Goal: Information Seeking & Learning: Learn about a topic

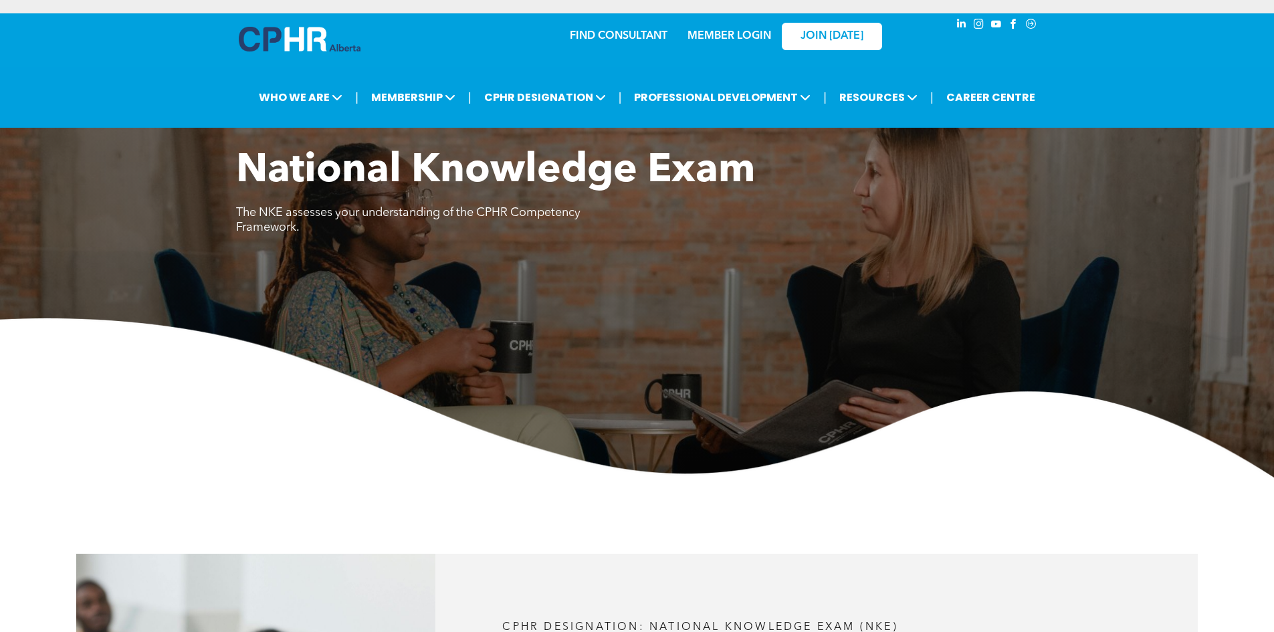
scroll to position [1204, 0]
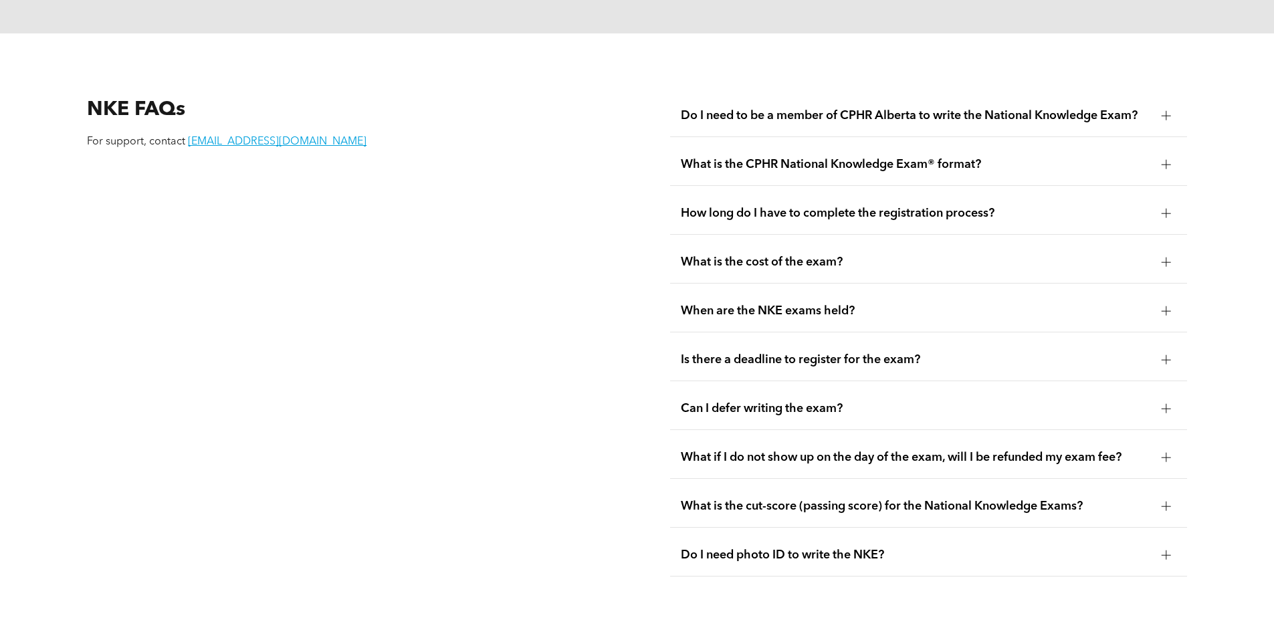
scroll to position [1806, 0]
click at [1173, 494] on div at bounding box center [1167, 504] width 20 height 20
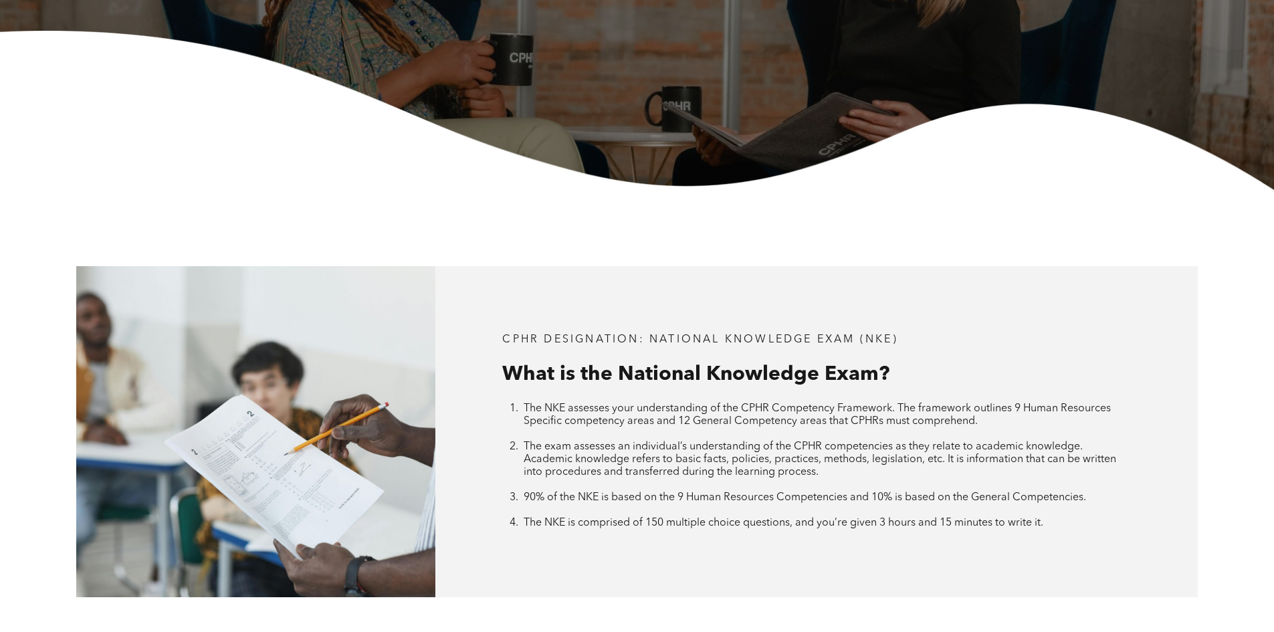
scroll to position [0, 0]
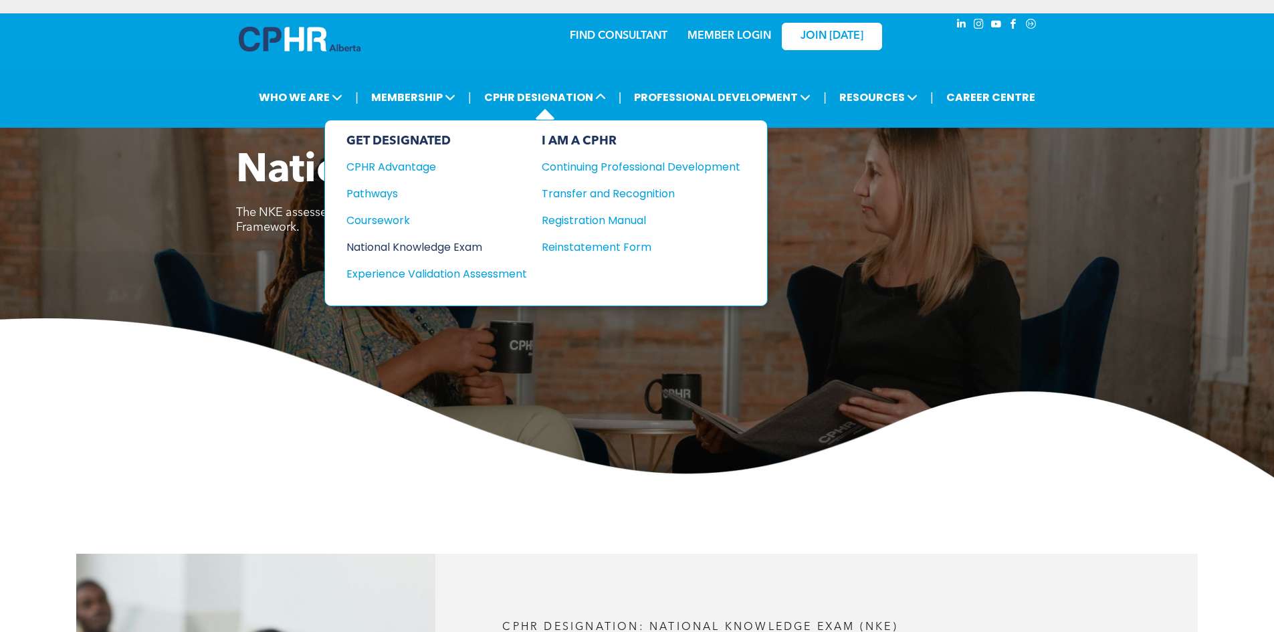
click at [385, 251] on div "National Knowledge Exam" at bounding box center [428, 247] width 163 height 17
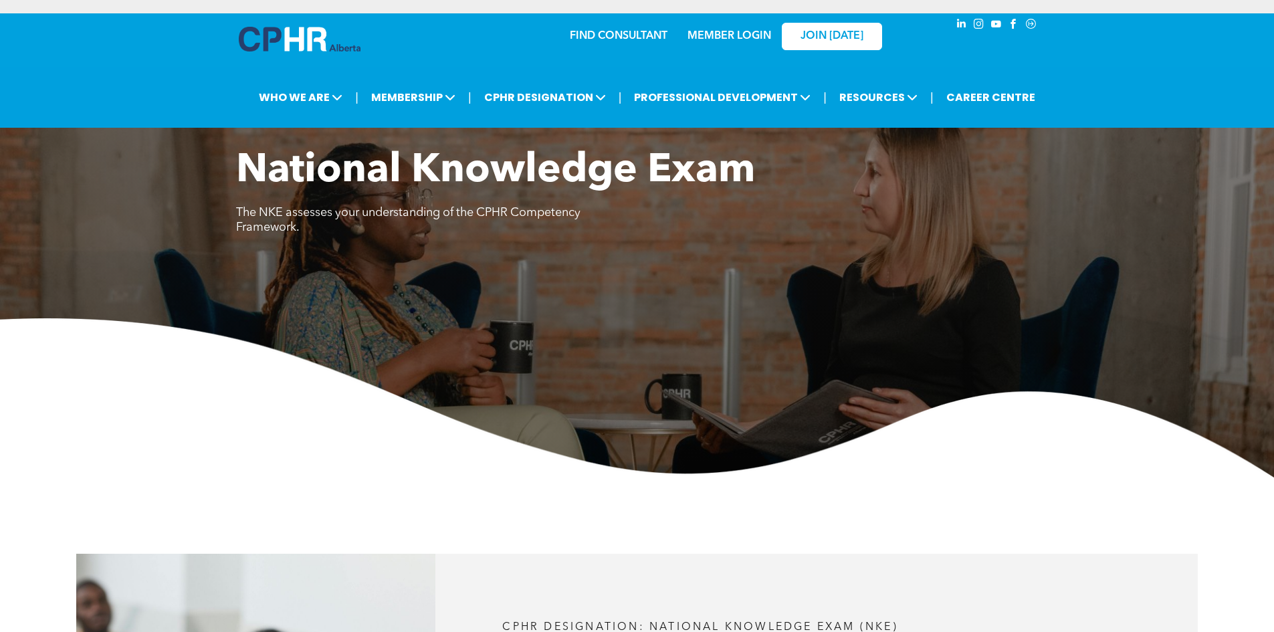
click at [729, 33] on link "MEMBER LOGIN" at bounding box center [730, 36] width 84 height 11
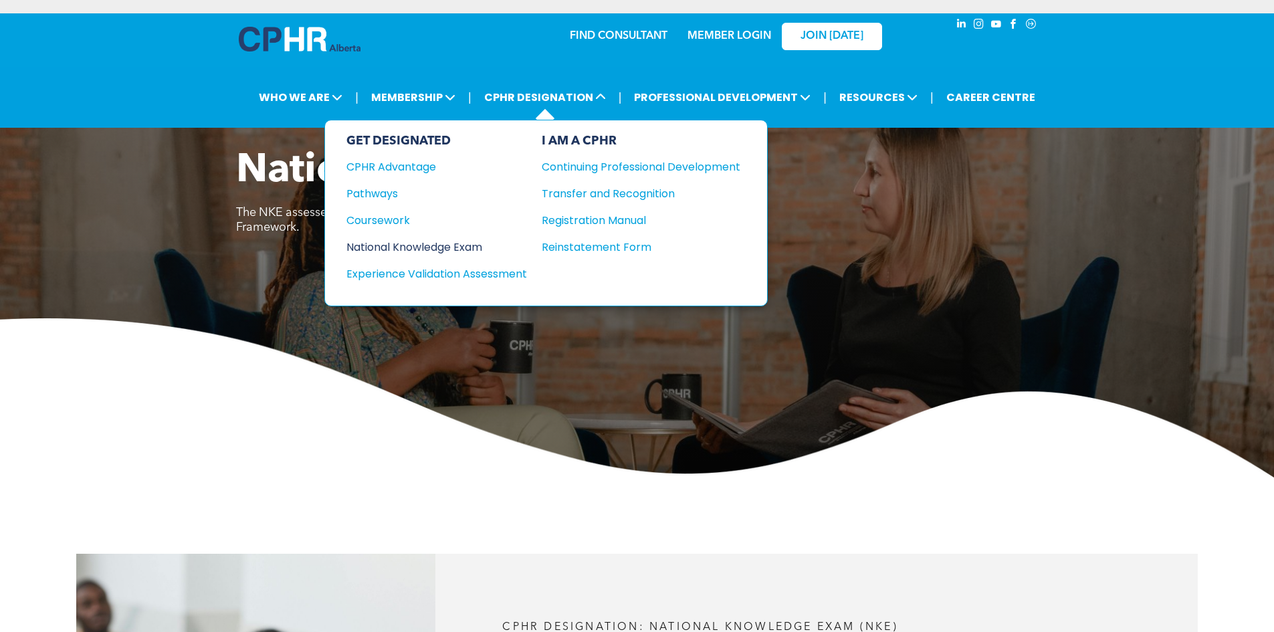
click at [455, 246] on div "National Knowledge Exam" at bounding box center [428, 247] width 163 height 17
click at [443, 251] on div "National Knowledge Exam" at bounding box center [428, 247] width 163 height 17
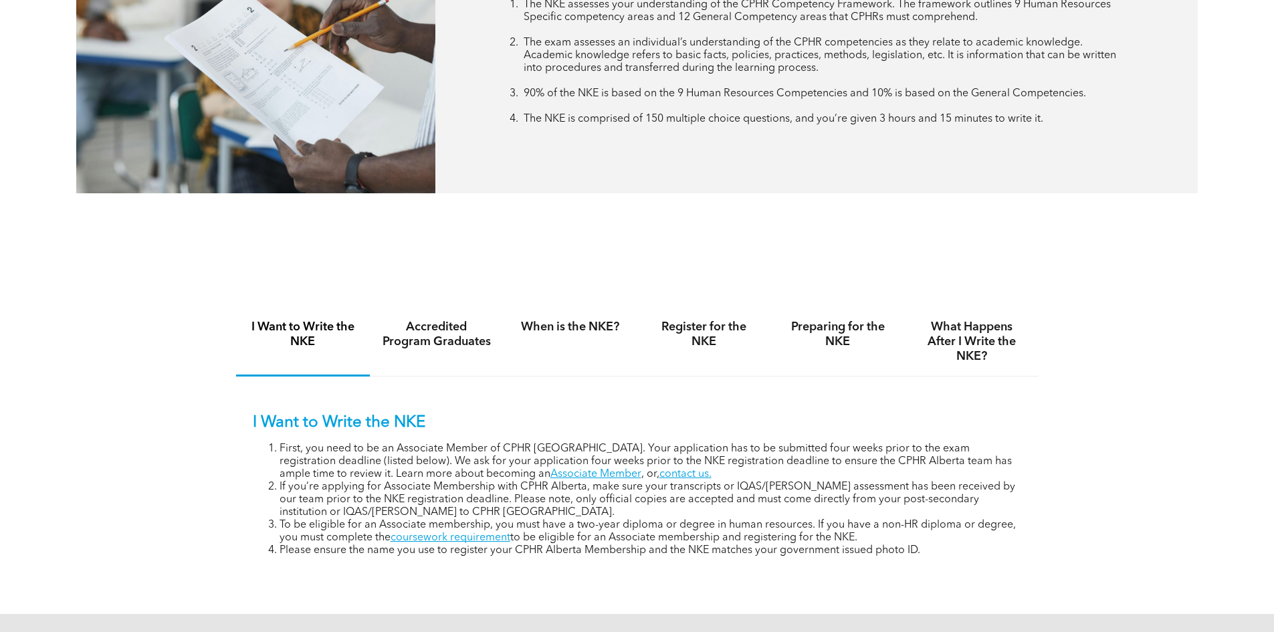
scroll to position [736, 0]
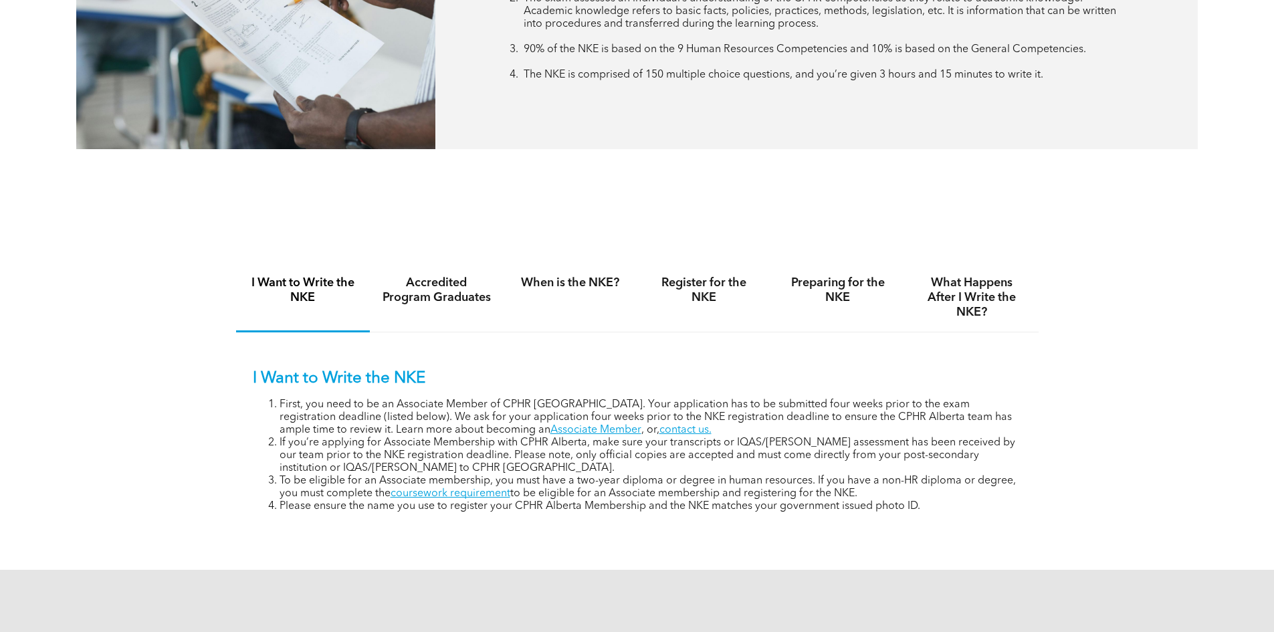
click at [826, 485] on li "To be eligible for an Associate membership, you must have a two-year diploma or…" at bounding box center [651, 487] width 743 height 25
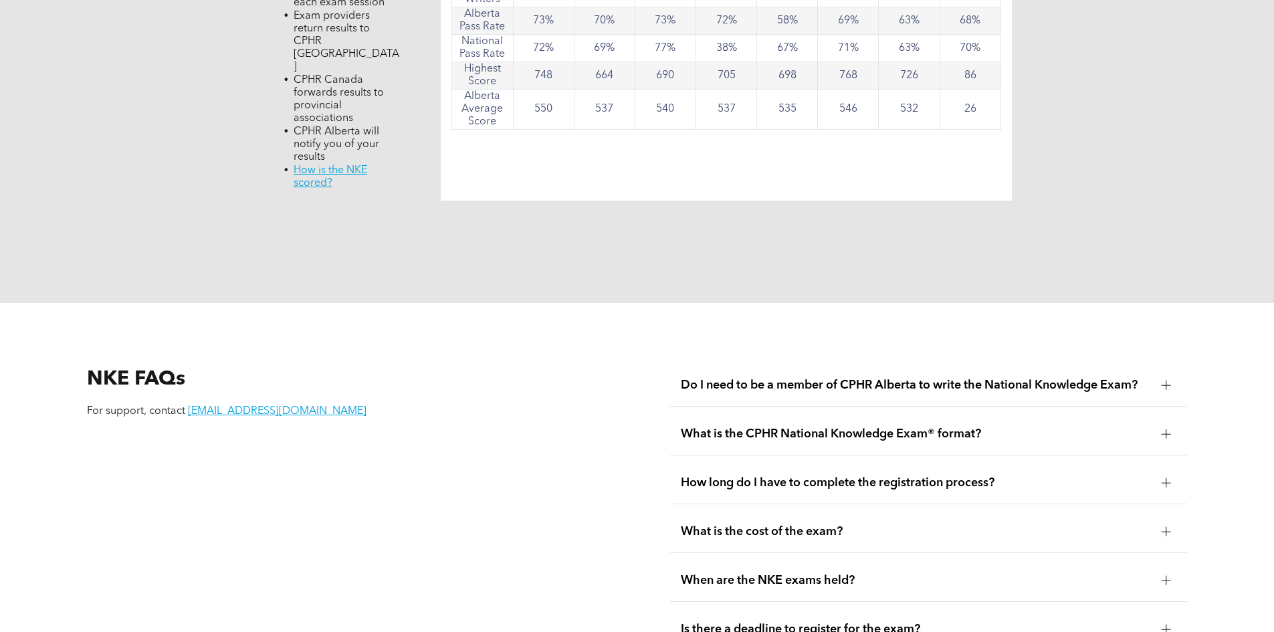
scroll to position [1672, 0]
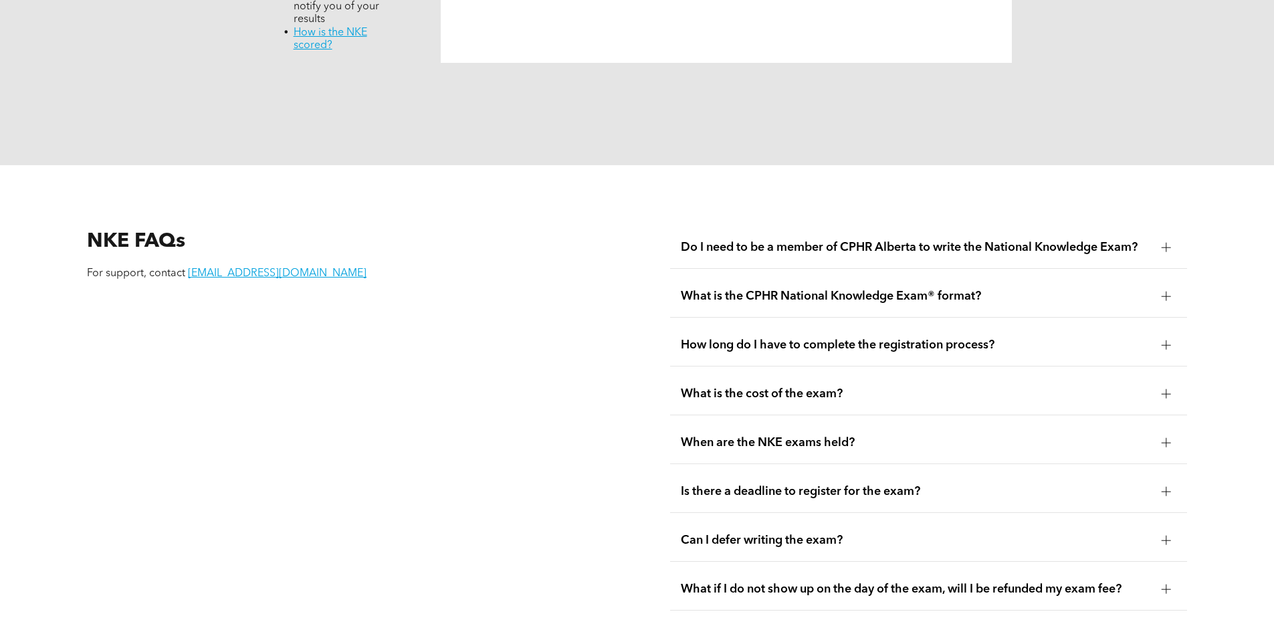
click at [986, 240] on span "Do I need to be a member of CPHR Alberta to write the National Knowledge Exam?" at bounding box center [916, 247] width 470 height 15
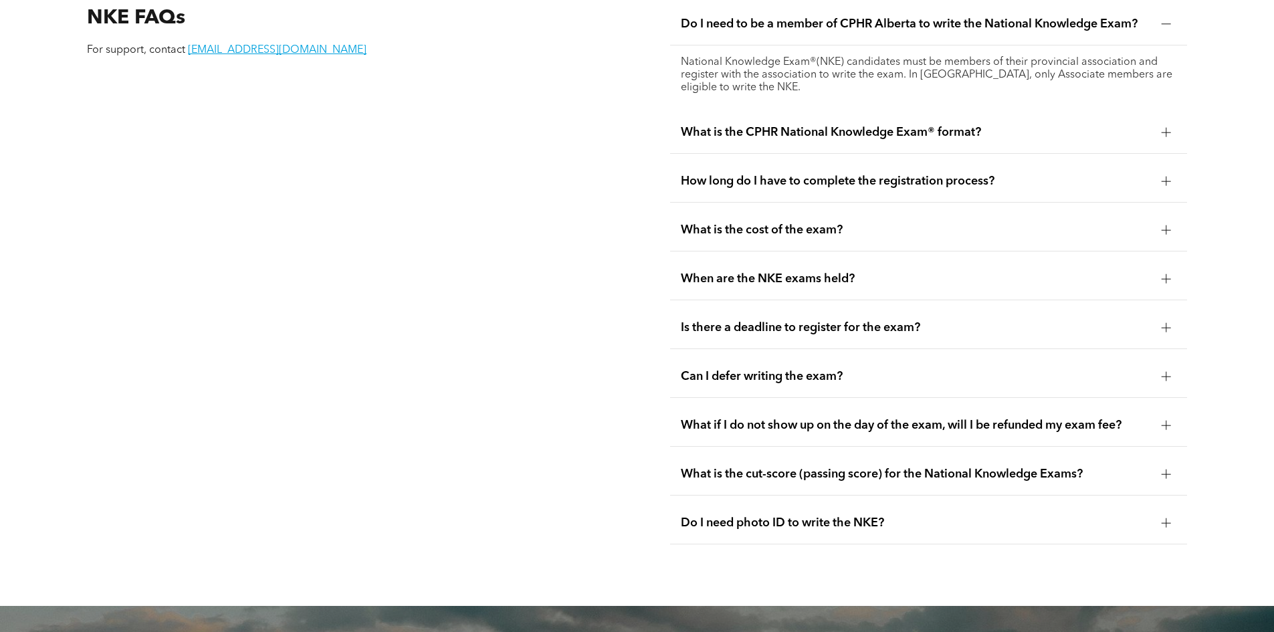
scroll to position [1873, 0]
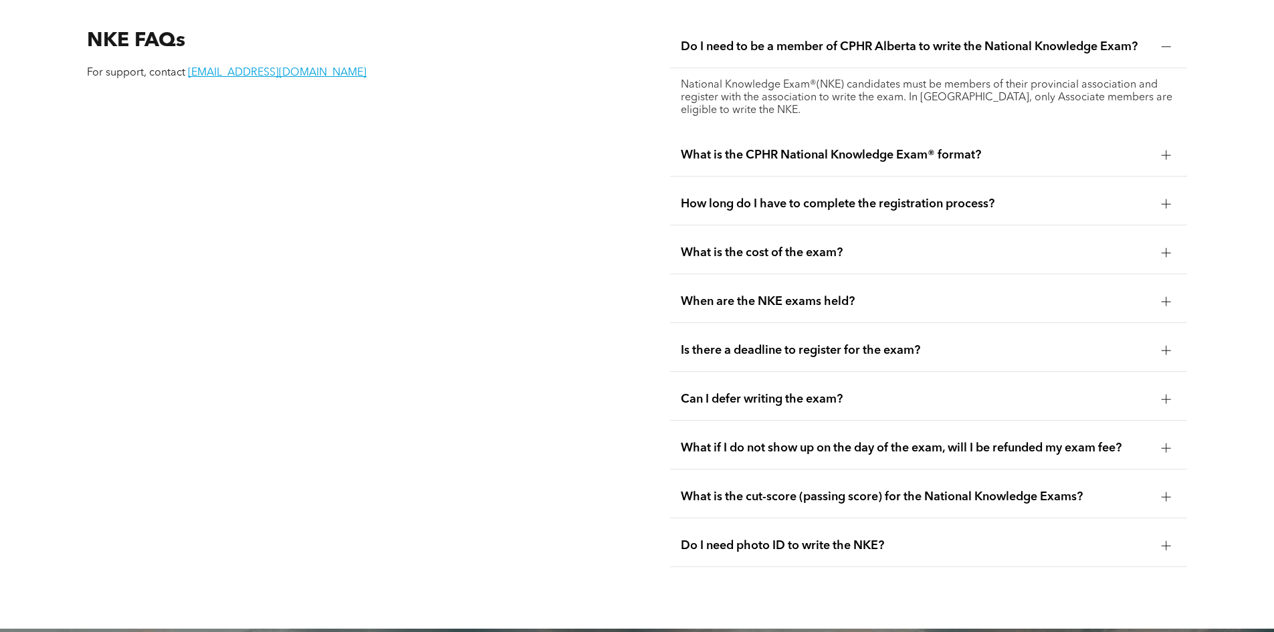
click at [862, 490] on span "What is the cut-score (passing score) for the National Knowledge Exams?" at bounding box center [916, 497] width 470 height 15
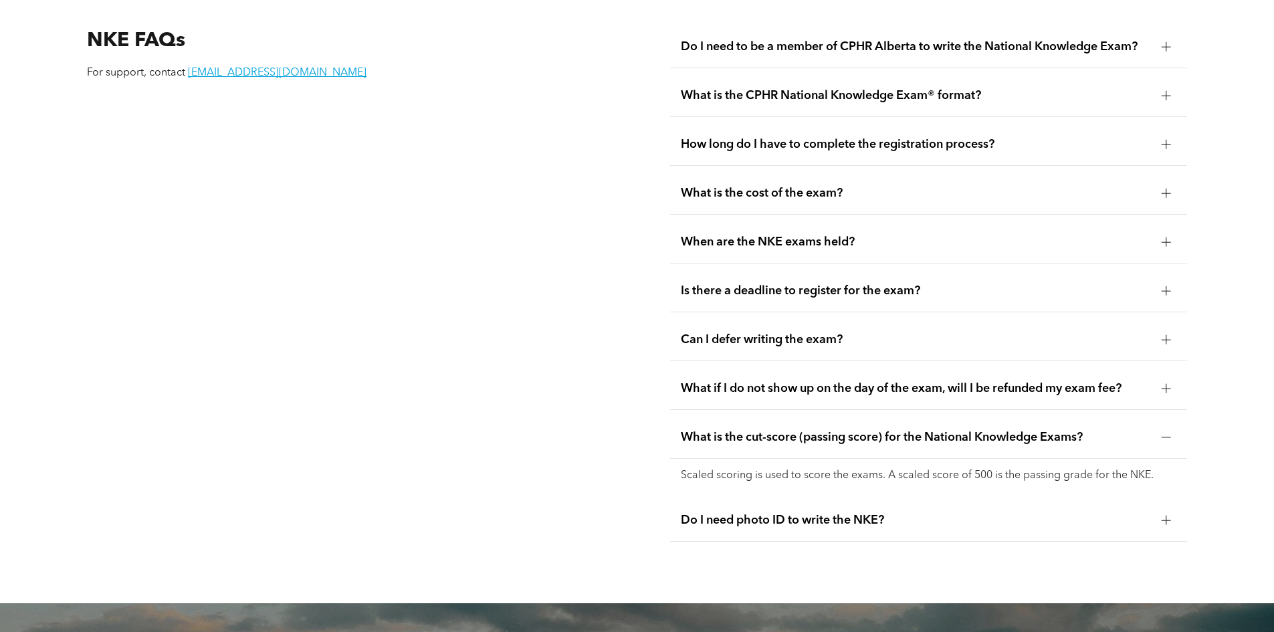
click at [944, 368] on div "What if I do not show up on the day of the exam, will I be refunded my exam fee?" at bounding box center [928, 389] width 517 height 42
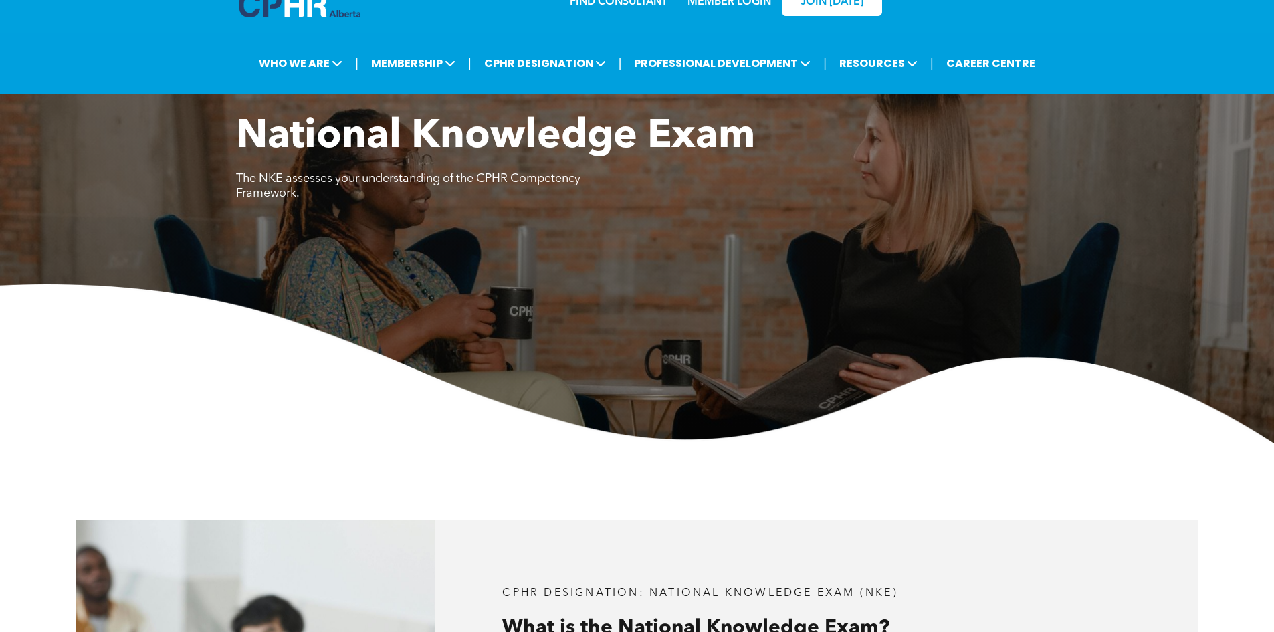
scroll to position [0, 0]
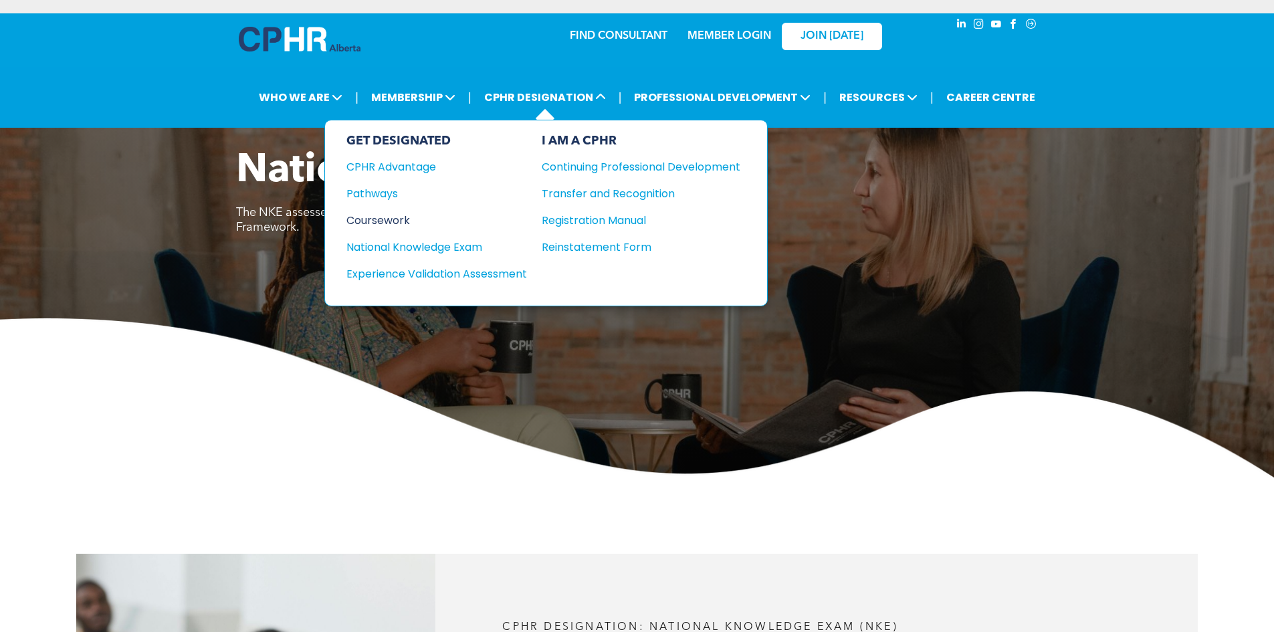
click at [379, 220] on div "Coursework" at bounding box center [428, 220] width 163 height 17
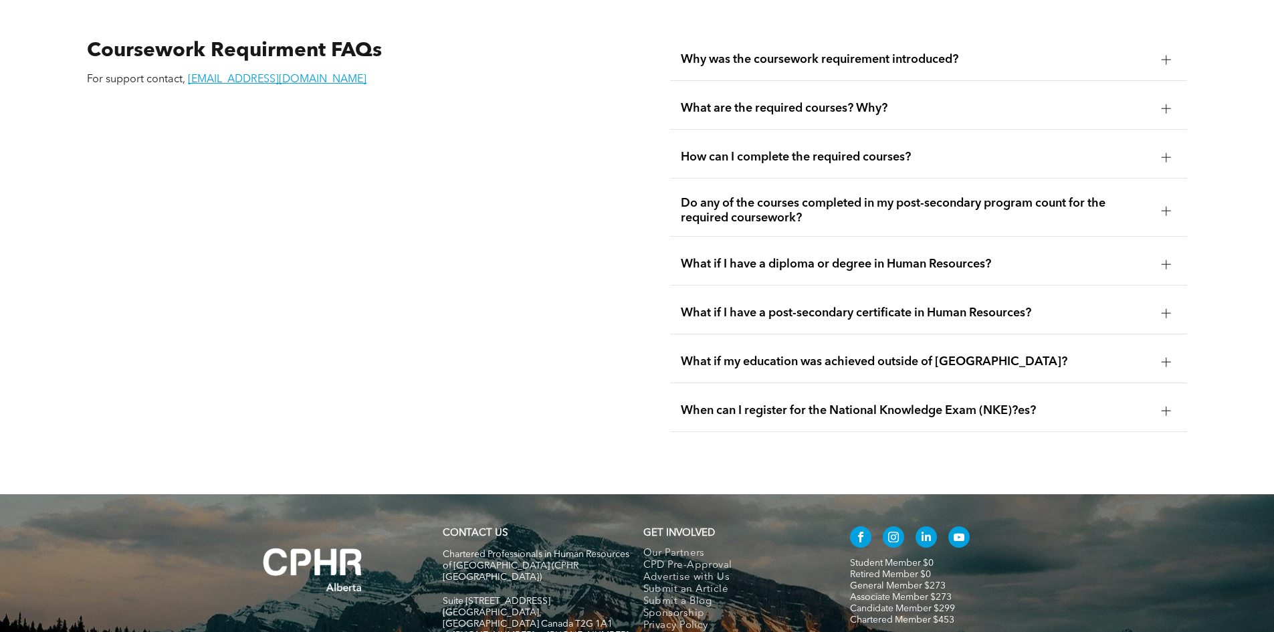
scroll to position [2556, 0]
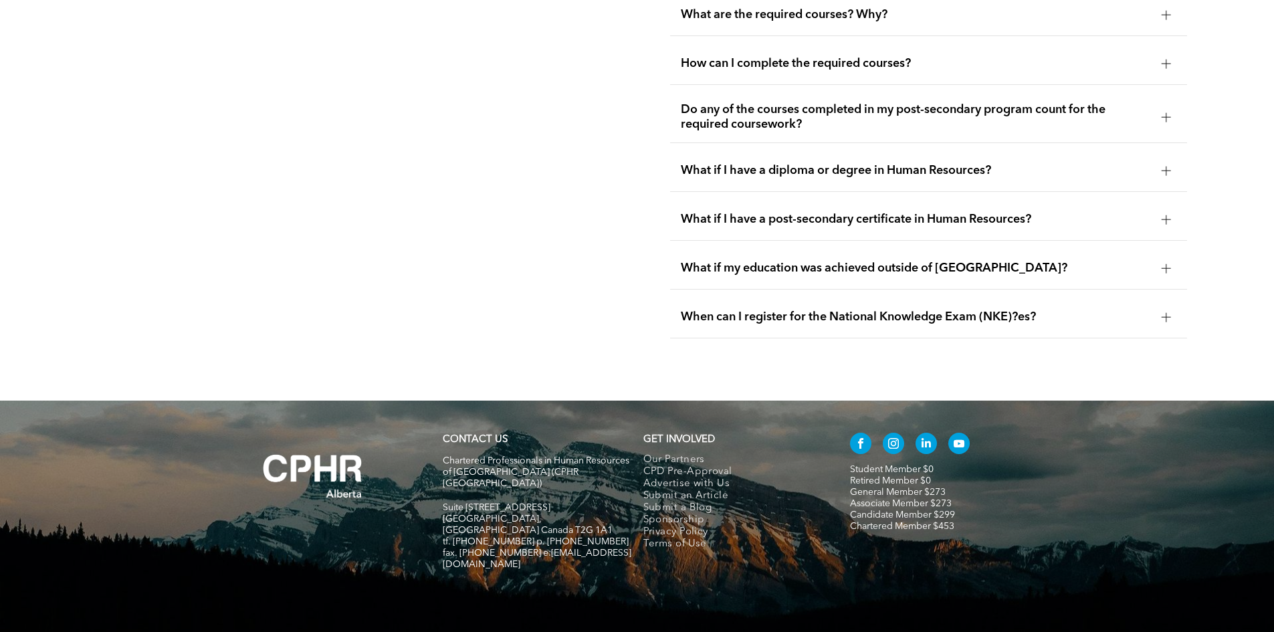
click at [874, 310] on span "When can I register for the National Knowledge Exam (NKE)?es?" at bounding box center [916, 317] width 470 height 15
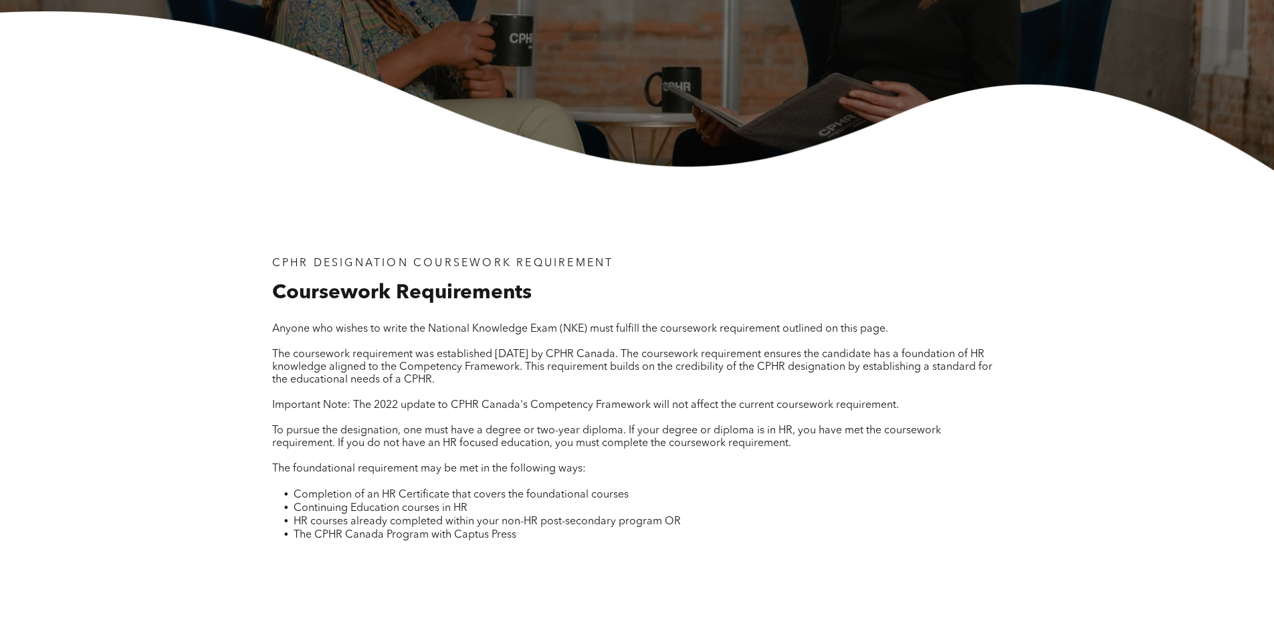
scroll to position [0, 0]
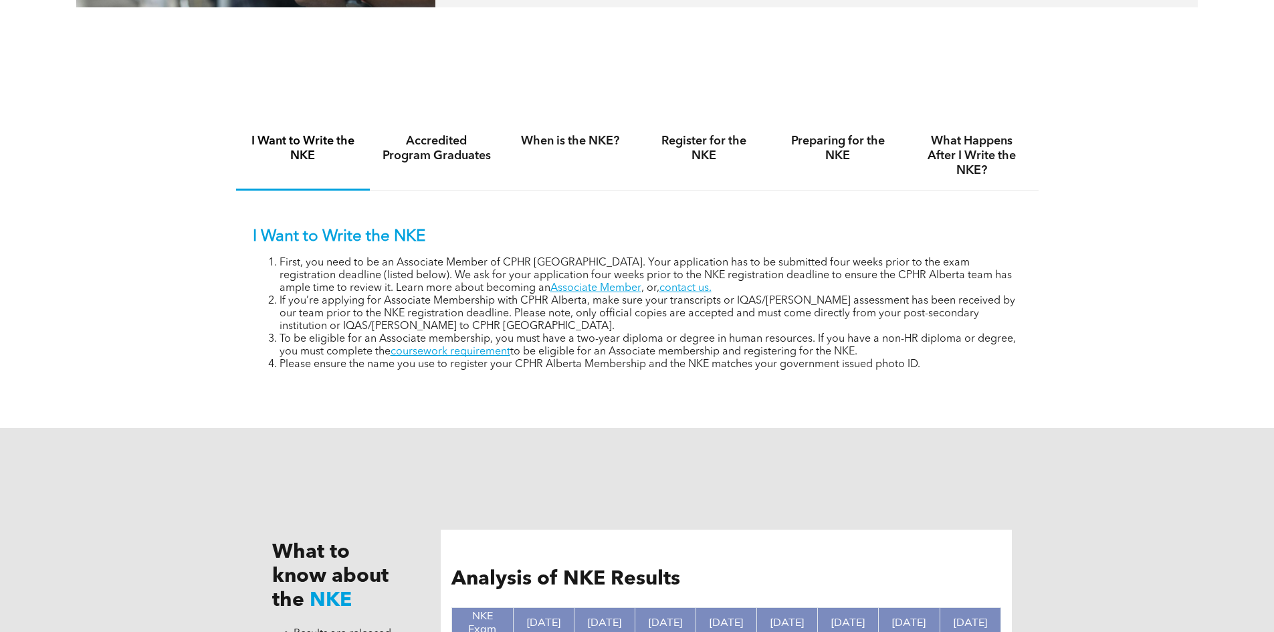
scroll to position [736, 0]
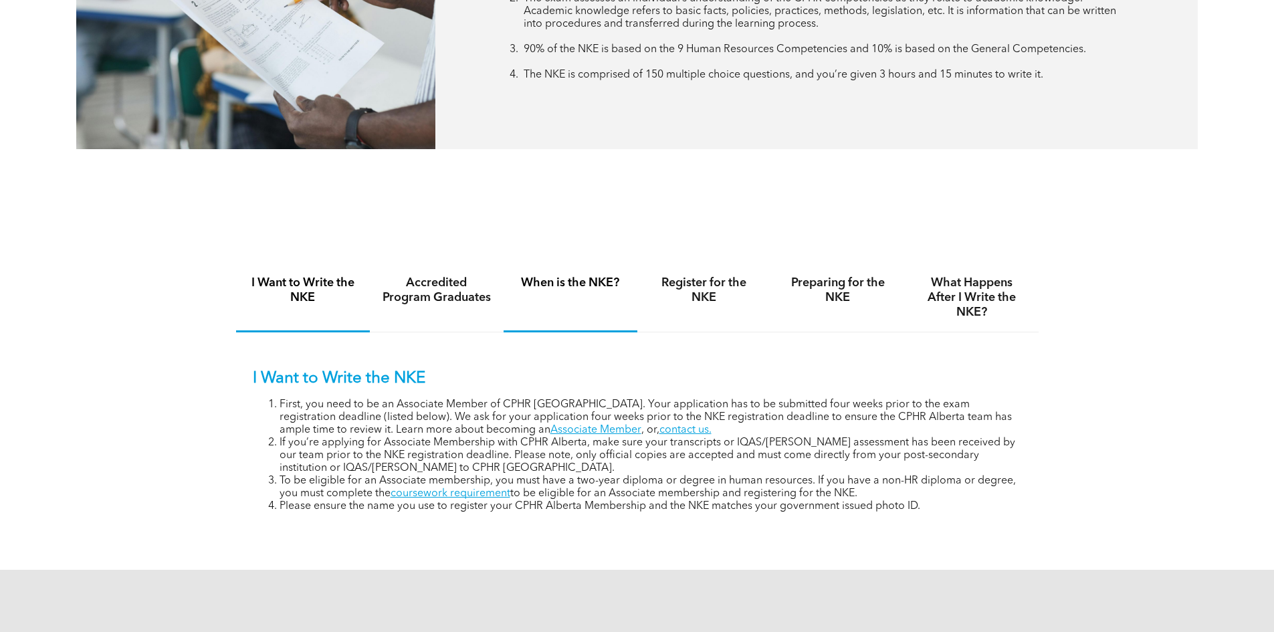
click at [581, 283] on h4 "When is the NKE?" at bounding box center [571, 283] width 110 height 15
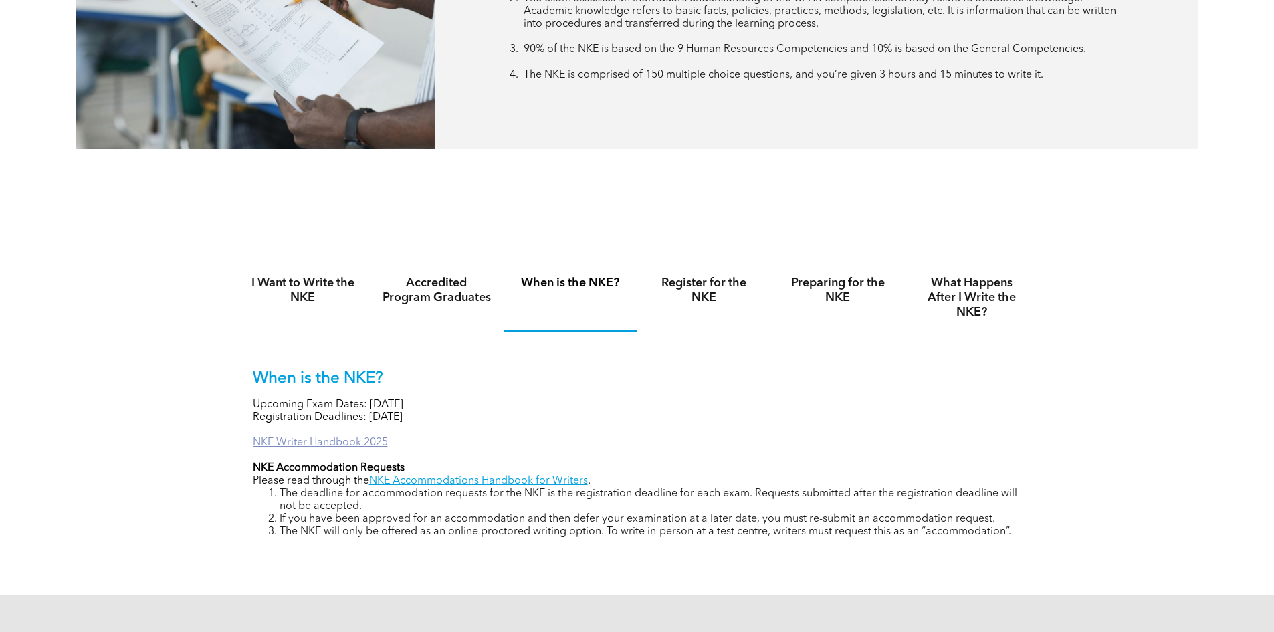
click at [315, 439] on link "NKE Writer Handbook 2025" at bounding box center [320, 443] width 135 height 11
click at [831, 302] on h4 "Preparing for the NKE" at bounding box center [838, 290] width 110 height 29
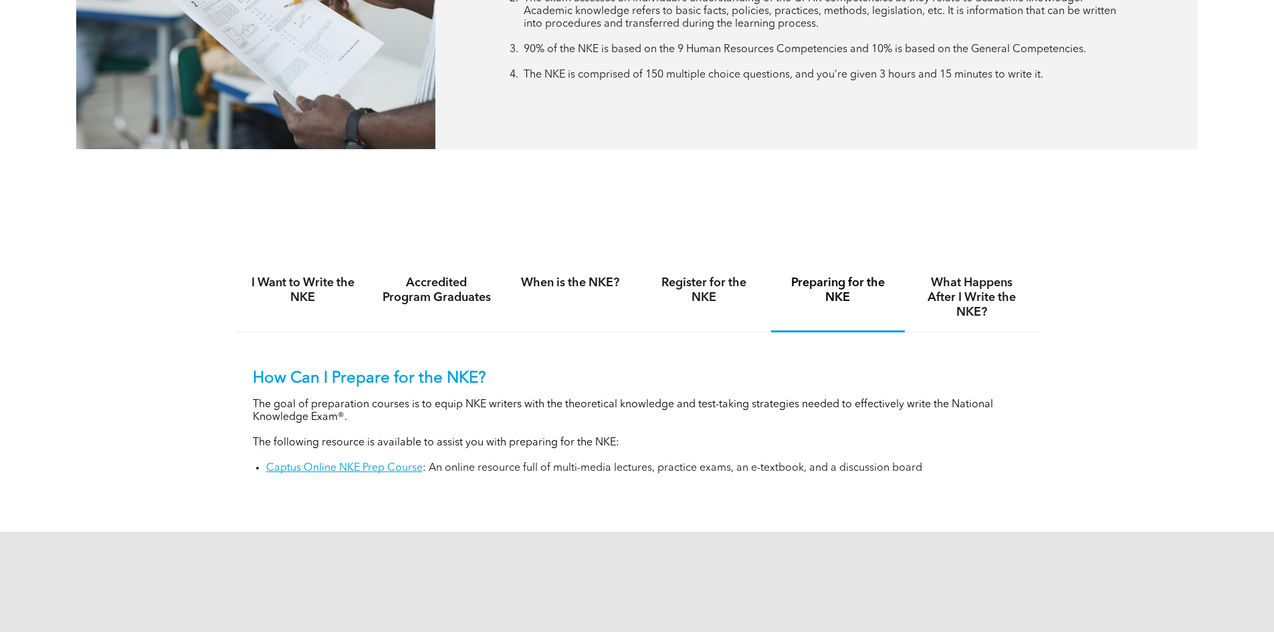
click at [843, 285] on h4 "Preparing for the NKE" at bounding box center [838, 290] width 110 height 29
click at [395, 463] on link "Captus Online NKE Prep Course" at bounding box center [344, 468] width 157 height 11
